Goal: Entertainment & Leisure: Consume media (video, audio)

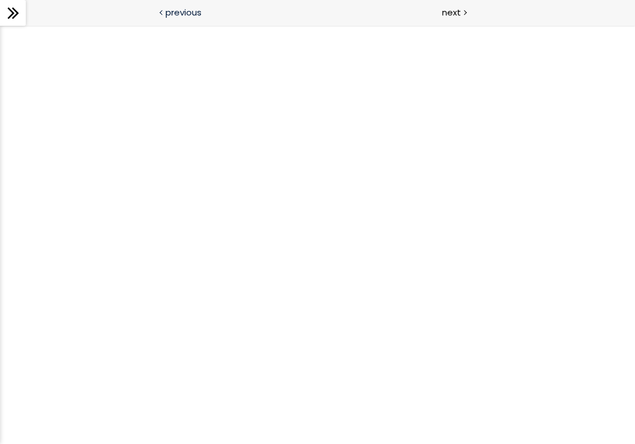
click at [193, 18] on span "previous" at bounding box center [183, 12] width 36 height 13
click at [456, 15] on span "next" at bounding box center [451, 12] width 19 height 13
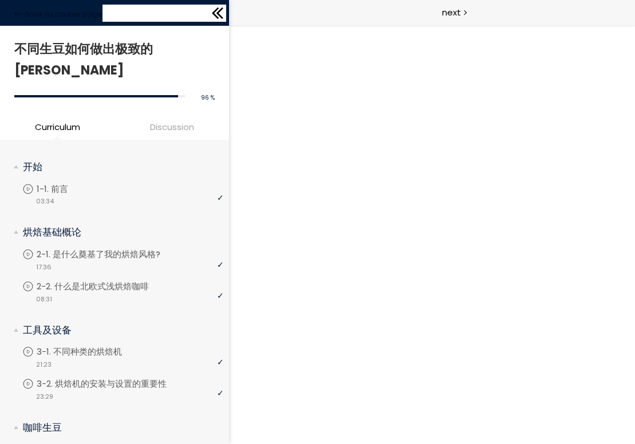
click at [11, 13] on div "Back to course page" at bounding box center [114, 13] width 229 height 26
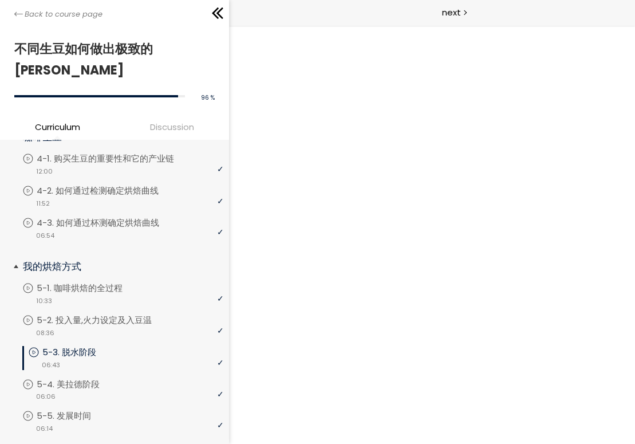
scroll to position [295, 0]
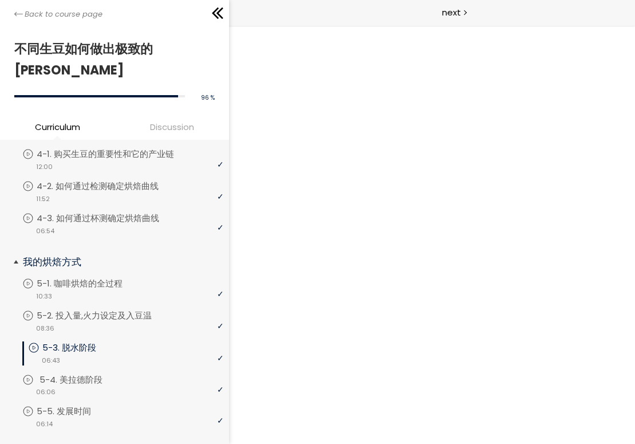
click at [71, 373] on p "5-4. 美拉德阶段" at bounding box center [83, 379] width 86 height 13
click at [93, 405] on p "5-5. 发展时间" at bounding box center [78, 411] width 77 height 13
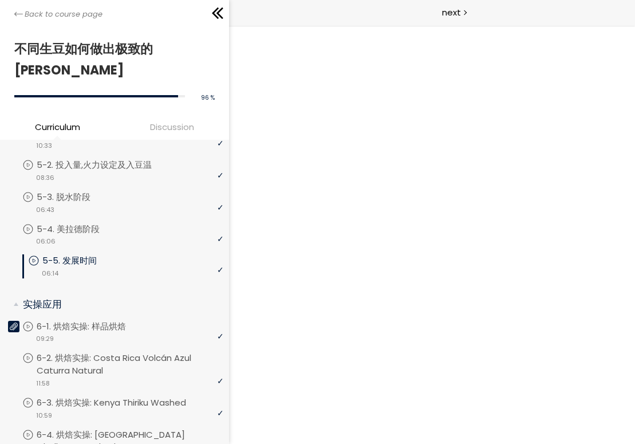
scroll to position [444, 0]
click at [98, 353] on p "6-2. 烘焙实操: Costa Rica Volcán Azul Caturra Natural" at bounding box center [133, 365] width 187 height 25
click at [108, 353] on p "6-2. 烘焙实操: Costa Rica Volcán Azul Caturra Natural" at bounding box center [132, 365] width 181 height 25
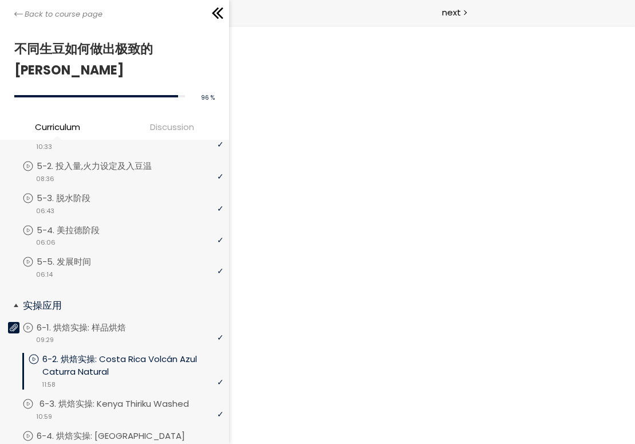
click at [110, 410] on div "video 10:59" at bounding box center [122, 415] width 201 height 11
click at [116, 353] on p "6-2. 烘焙实操: Costa Rica Volcán Azul Caturra Natural" at bounding box center [133, 365] width 187 height 25
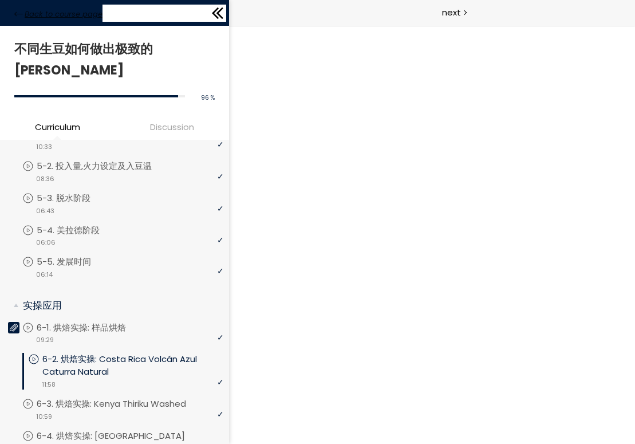
click at [17, 16] on icon at bounding box center [18, 14] width 9 height 9
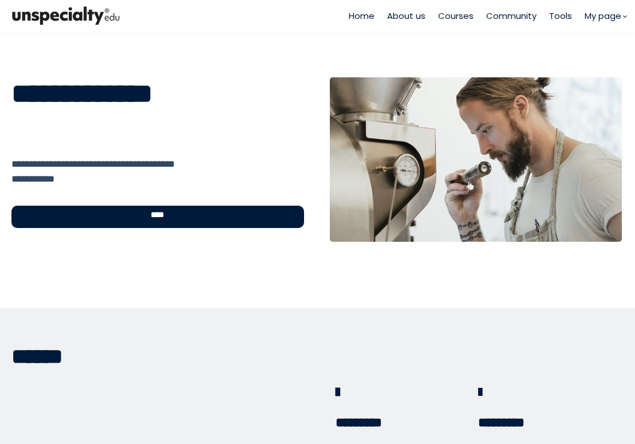
click at [144, 214] on span "****" at bounding box center [157, 216] width 34 height 13
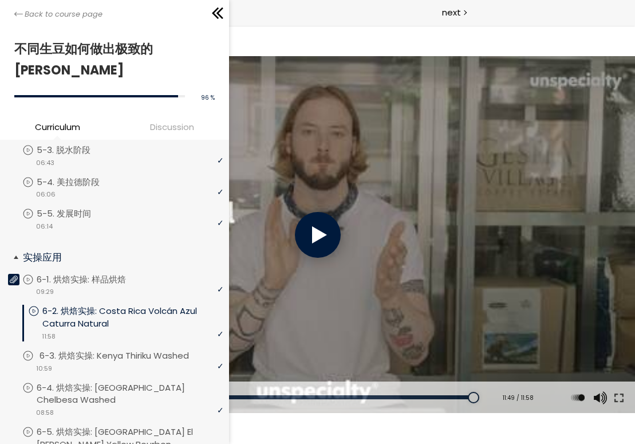
scroll to position [493, 0]
click at [131, 348] on p "6-3. 烘焙实操: Kenya Thiriku Washed" at bounding box center [126, 354] width 172 height 13
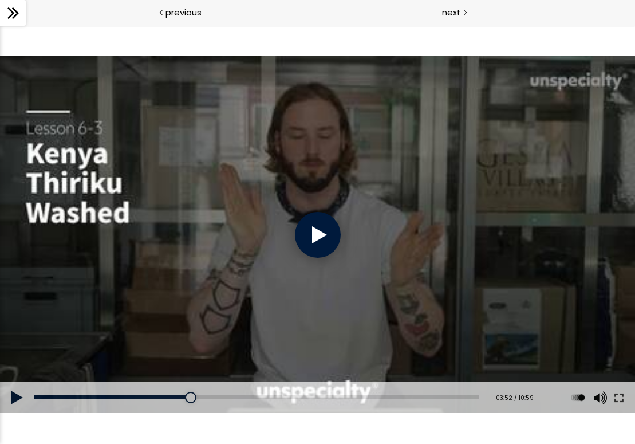
click at [318, 240] on div at bounding box center [318, 235] width 46 height 46
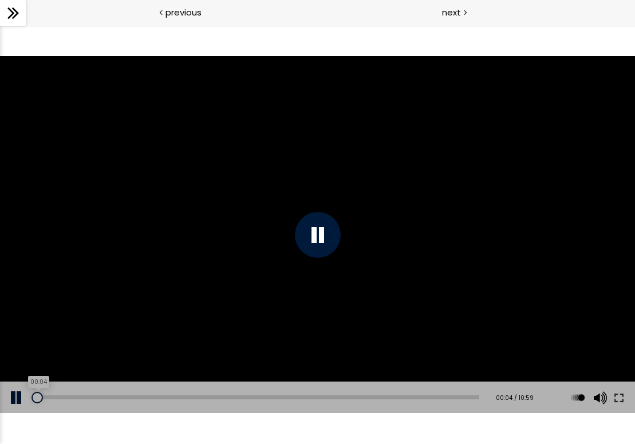
click at [37, 395] on div "00:04" at bounding box center [256, 397] width 445 height 4
click at [621, 396] on button at bounding box center [619, 397] width 21 height 32
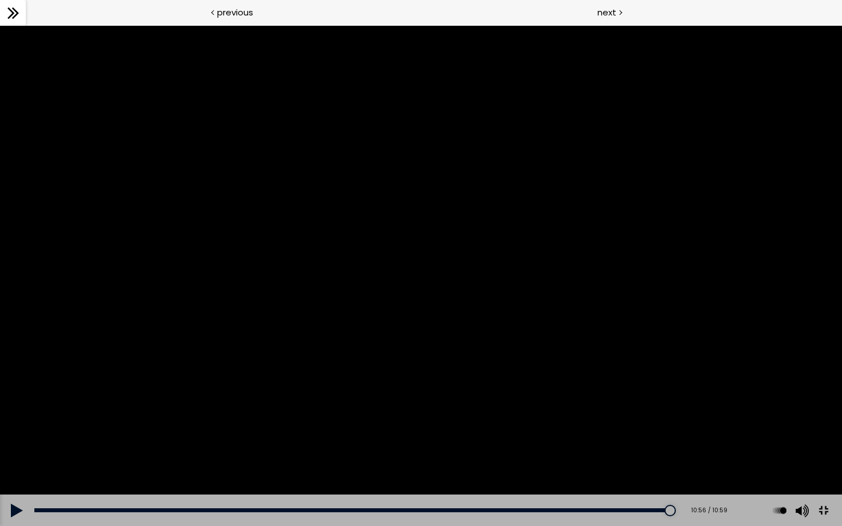
click at [634, 443] on button at bounding box center [823, 511] width 26 height 26
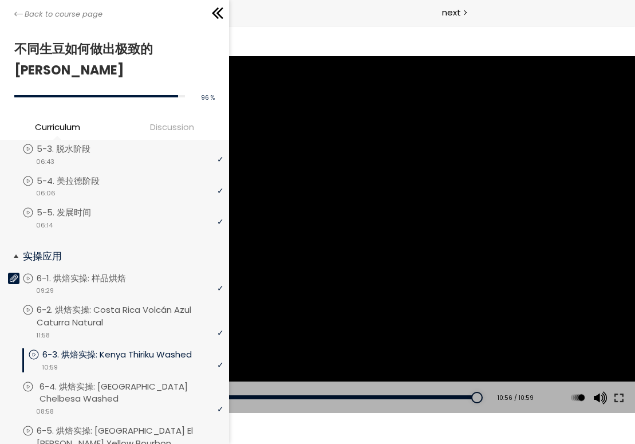
click at [113, 380] on p "6-4. 烘焙实操: [GEOGRAPHIC_DATA] Chelbesa Washed" at bounding box center [133, 392] width 187 height 25
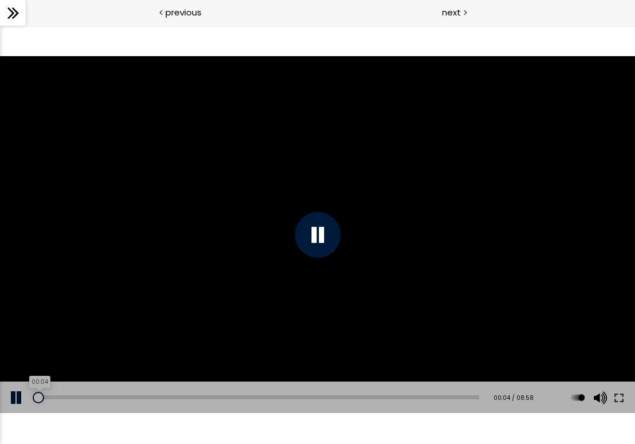
click at [38, 397] on div "00:04" at bounding box center [256, 397] width 445 height 4
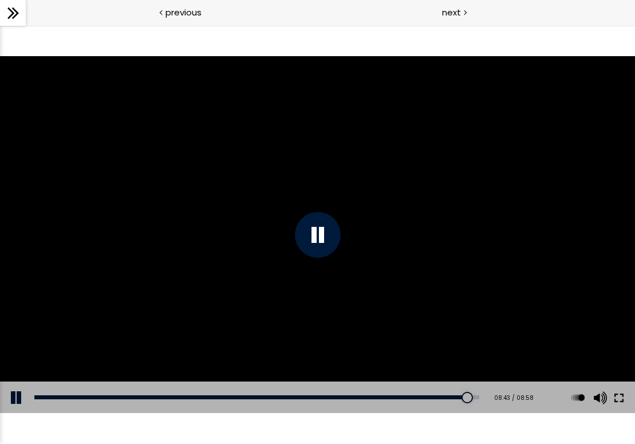
click at [618, 412] on button at bounding box center [619, 397] width 21 height 32
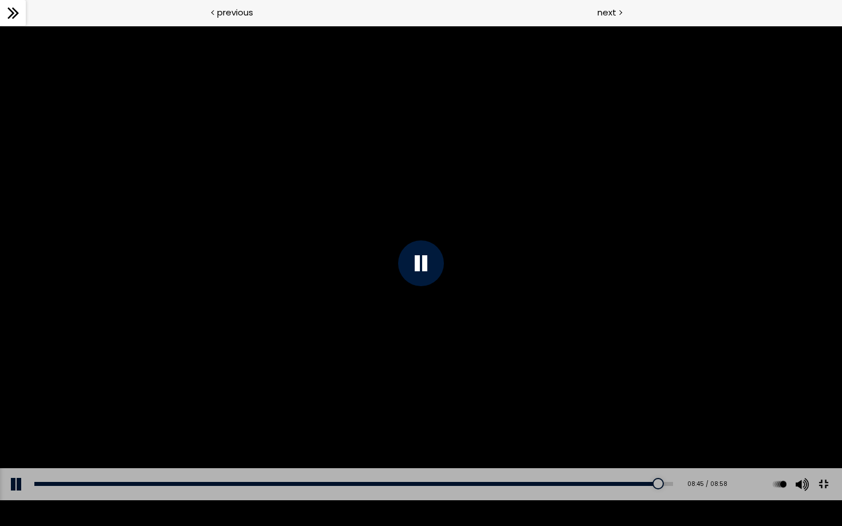
click at [634, 443] on button at bounding box center [823, 484] width 26 height 26
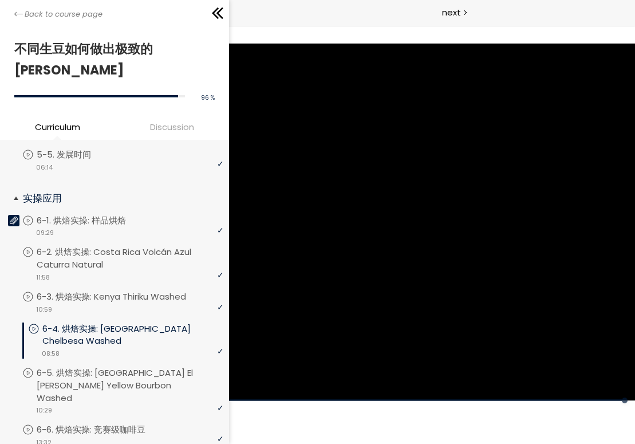
scroll to position [559, 0]
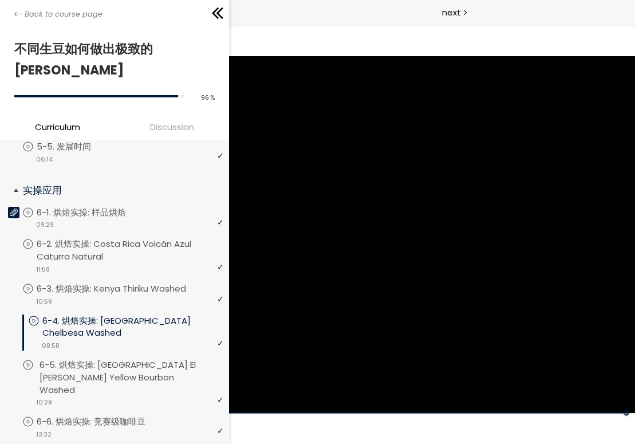
click at [136, 358] on p "6-5. 烘焙实操: [GEOGRAPHIC_DATA] El [PERSON_NAME] Yellow Bourbon Washed" at bounding box center [133, 376] width 187 height 37
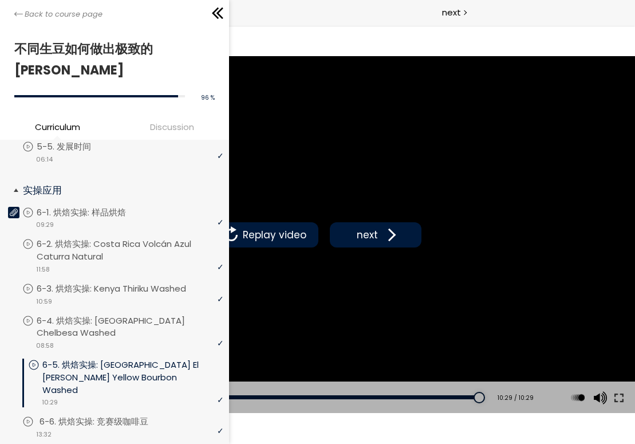
click at [103, 428] on div "video 13:32" at bounding box center [122, 433] width 201 height 11
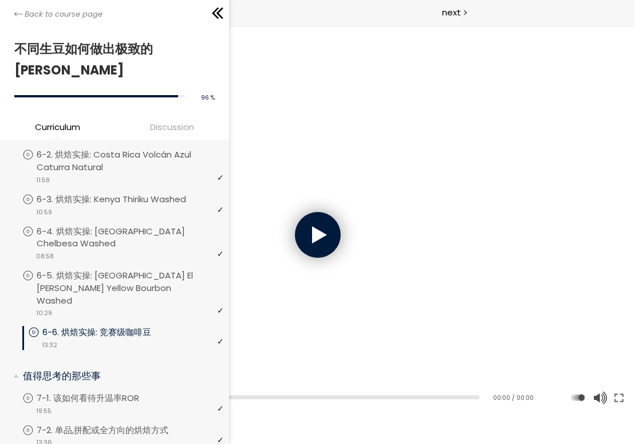
scroll to position [653, 0]
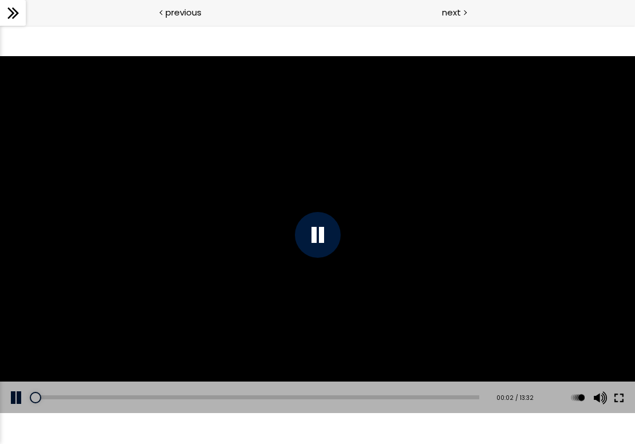
click at [621, 397] on button at bounding box center [619, 397] width 21 height 32
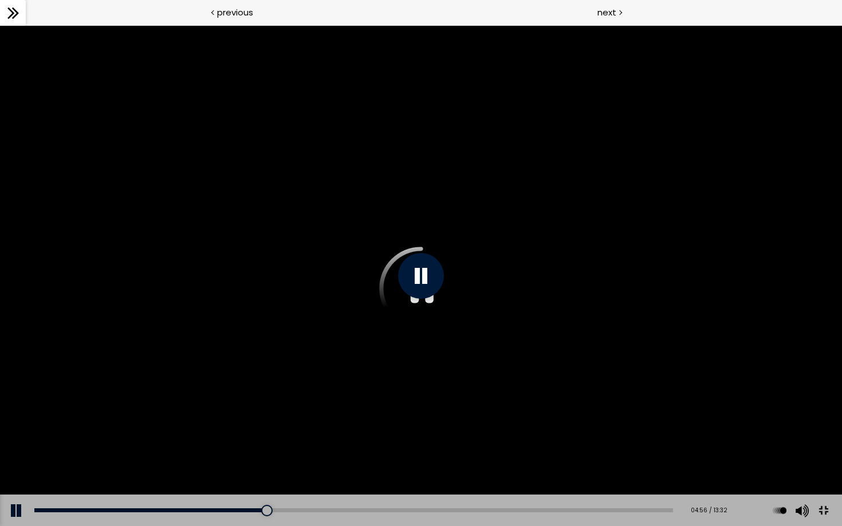
click at [429, 294] on div at bounding box center [421, 276] width 46 height 46
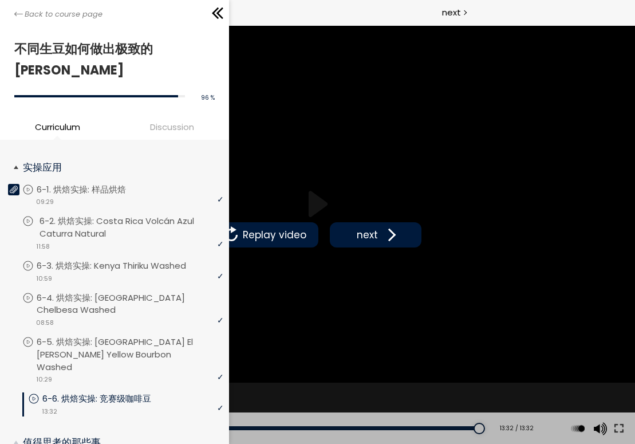
scroll to position [567, 0]
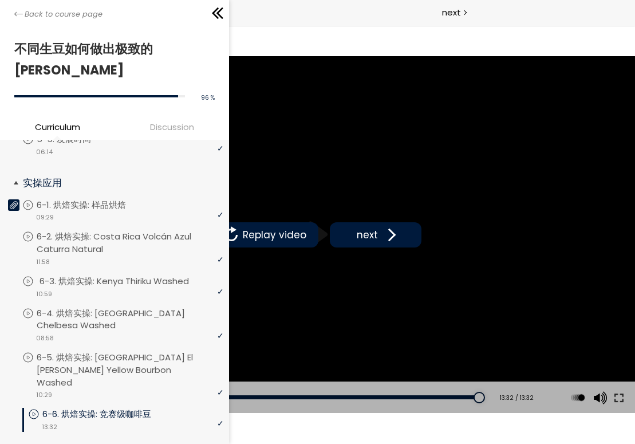
click at [122, 275] on p "6-3. 烘焙实操: Kenya Thiriku Washed" at bounding box center [126, 281] width 172 height 13
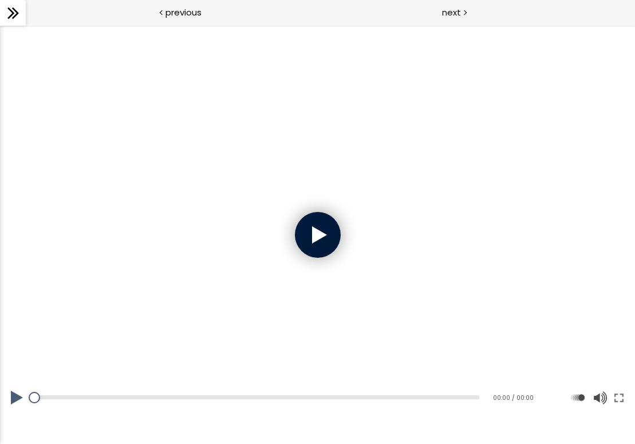
click at [311, 240] on div at bounding box center [318, 235] width 46 height 46
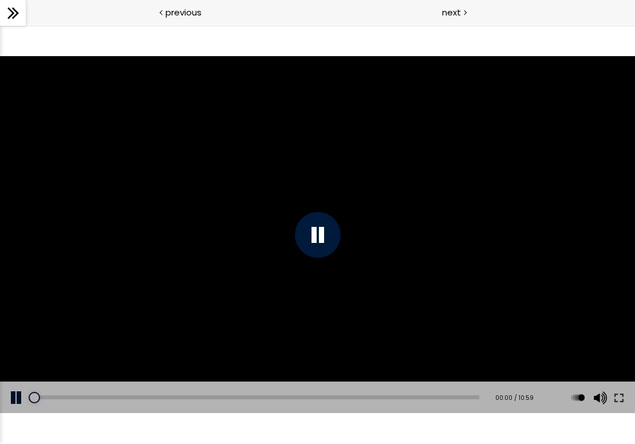
click at [322, 228] on div at bounding box center [318, 235] width 46 height 46
click at [162, 397] on div "03:07" at bounding box center [256, 397] width 445 height 4
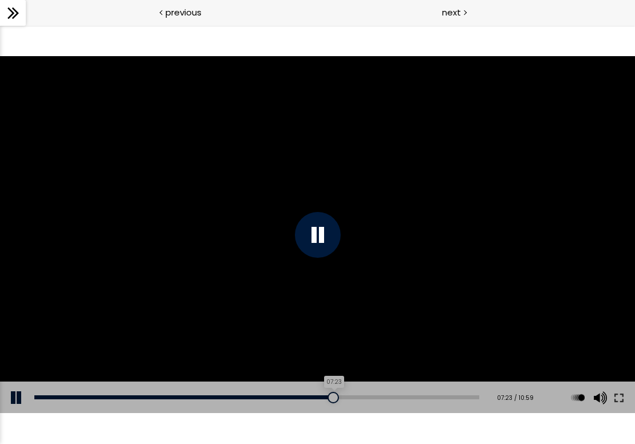
click at [336, 397] on div "07:23" at bounding box center [256, 397] width 445 height 4
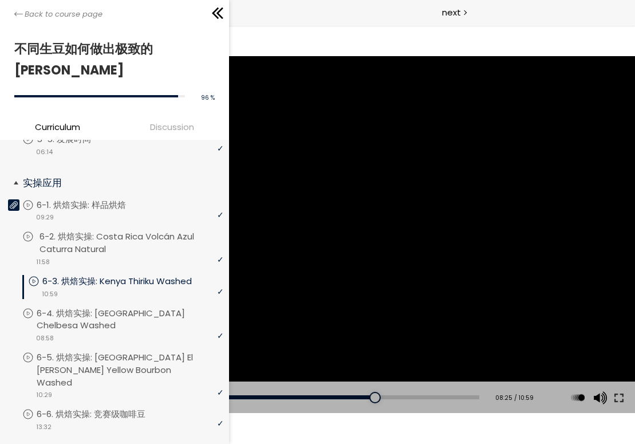
click at [130, 230] on p "6-2. 烘焙实操: Costa Rica Volcán Azul Caturra Natural" at bounding box center [133, 242] width 187 height 25
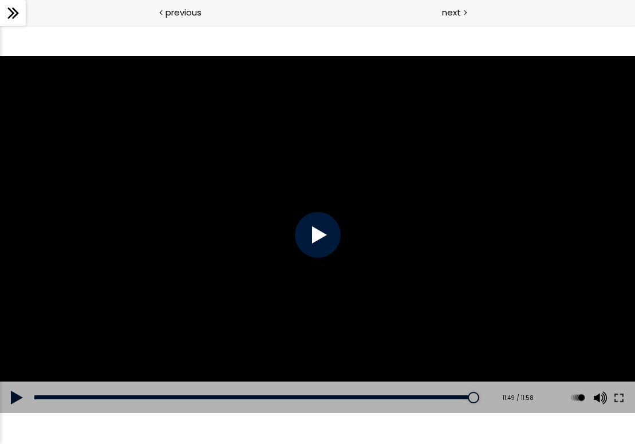
click at [315, 235] on div at bounding box center [318, 235] width 46 height 46
click at [258, 394] on div "Add chapter 05:39" at bounding box center [256, 397] width 445 height 32
click at [316, 394] on div "Add chapter 05:39" at bounding box center [256, 397] width 445 height 32
click at [298, 401] on div "Add chapter 07:10" at bounding box center [256, 397] width 445 height 32
click at [300, 396] on div "07:04" at bounding box center [256, 397] width 445 height 4
